Goal: Find specific page/section: Find specific page/section

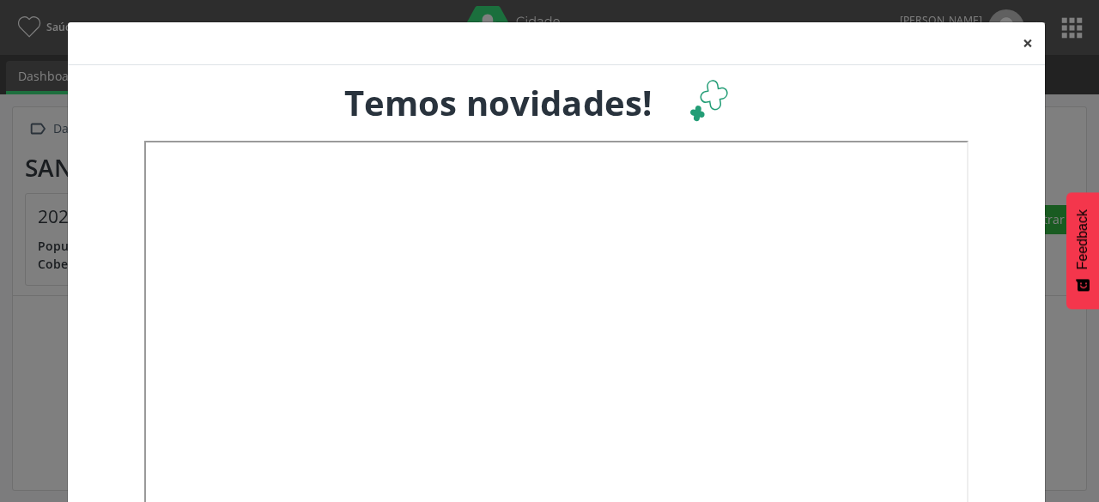
click at [1028, 42] on button "×" at bounding box center [1028, 43] width 34 height 42
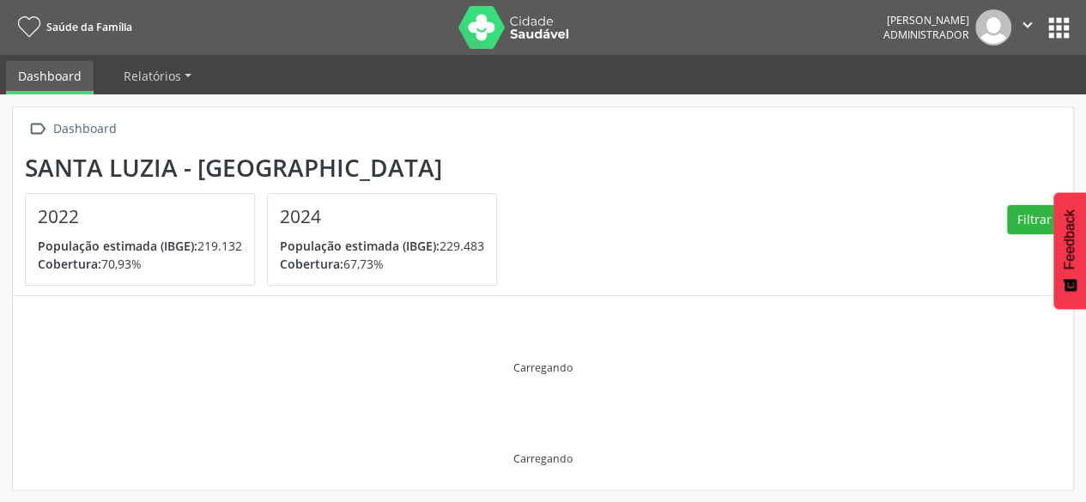
click at [1058, 35] on button "apps" at bounding box center [1059, 28] width 30 height 30
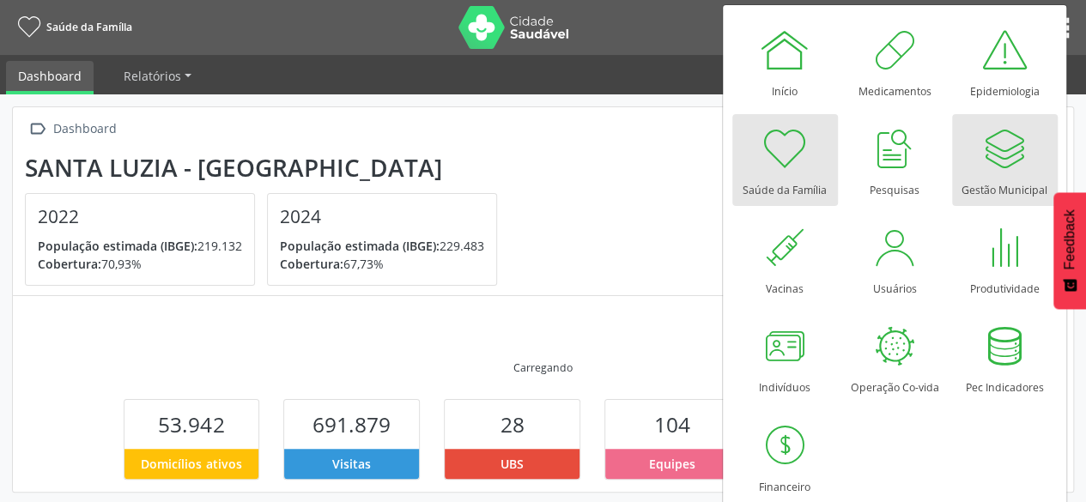
click at [1013, 138] on div at bounding box center [1005, 149] width 52 height 52
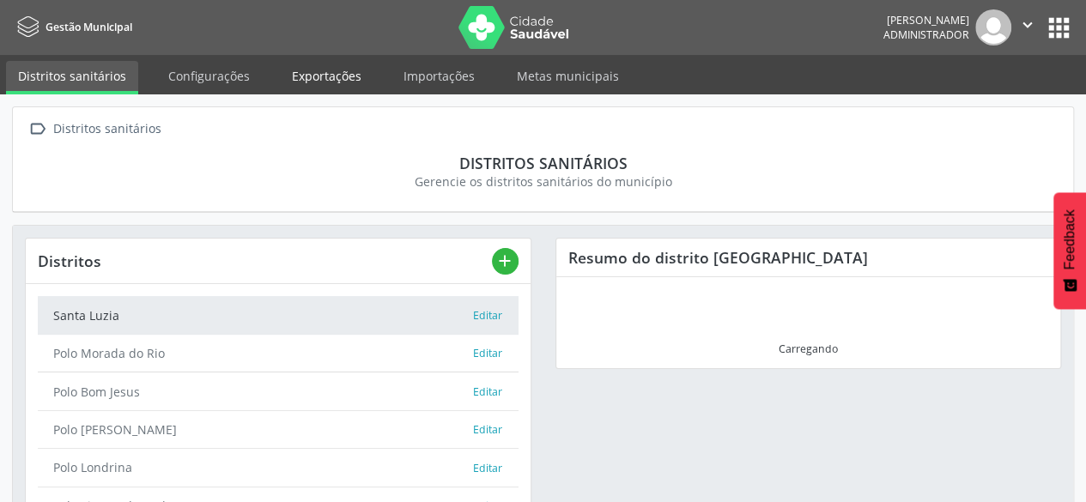
click at [331, 80] on link "Exportações" at bounding box center [327, 76] width 94 height 30
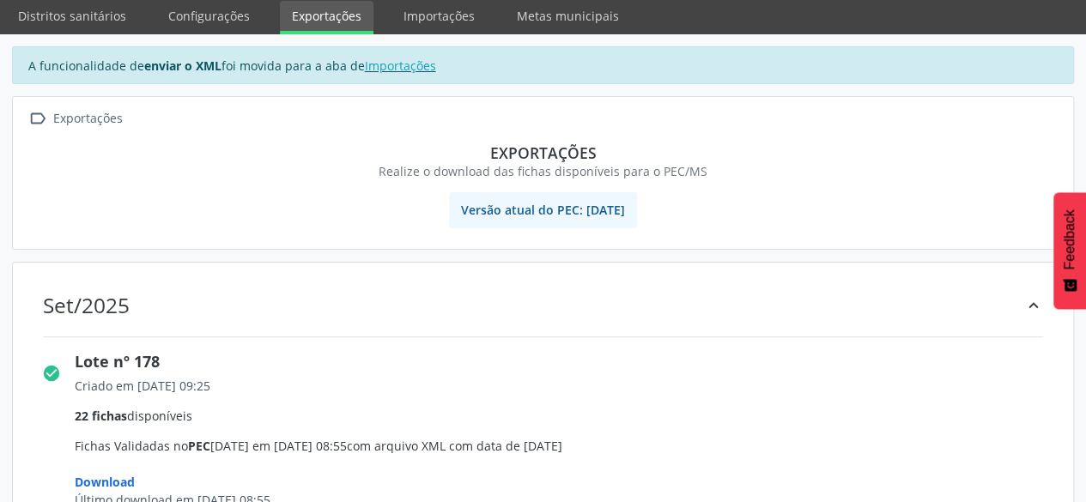
scroll to position [172, 0]
